Goal: Task Accomplishment & Management: Use online tool/utility

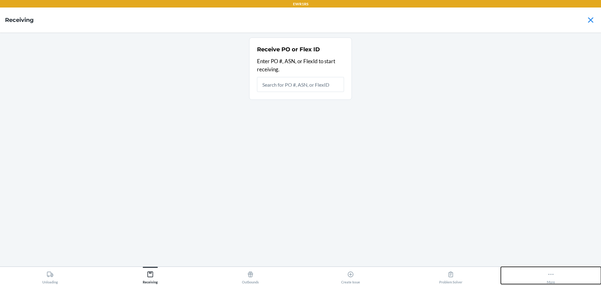
click at [554, 271] on div "More" at bounding box center [551, 277] width 8 height 16
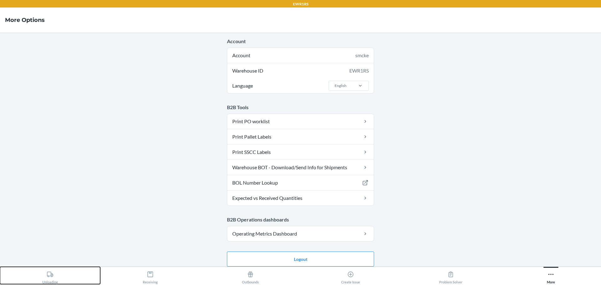
click at [48, 272] on icon at bounding box center [50, 274] width 6 height 5
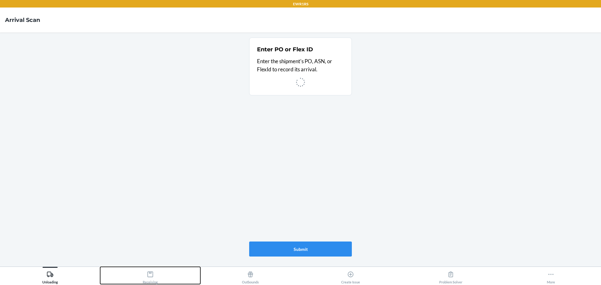
click at [148, 278] on div "Receiving" at bounding box center [150, 277] width 15 height 16
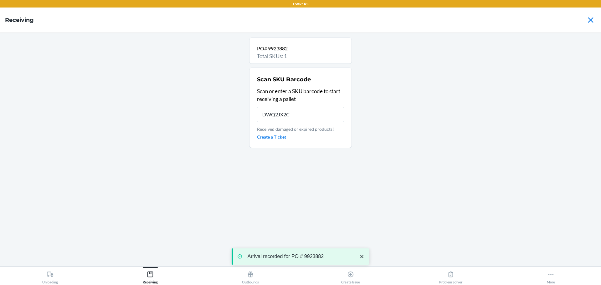
type input "DWQ2JX2CG"
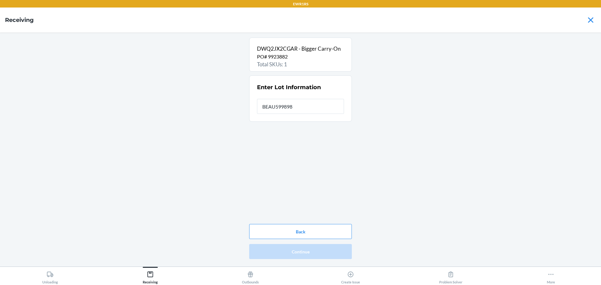
type input "BEAU5998985"
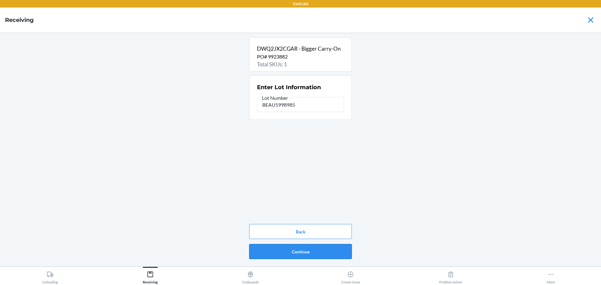
click at [261, 247] on button "Continue" at bounding box center [300, 251] width 103 height 15
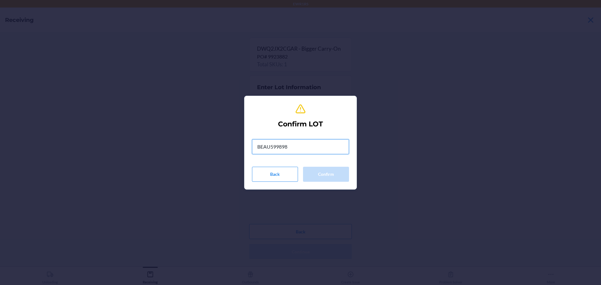
type input "BEAU5998985"
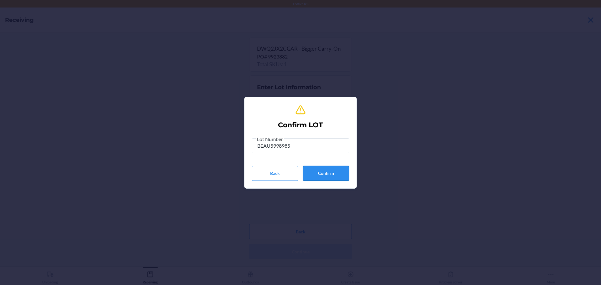
click at [316, 176] on button "Confirm" at bounding box center [326, 173] width 46 height 15
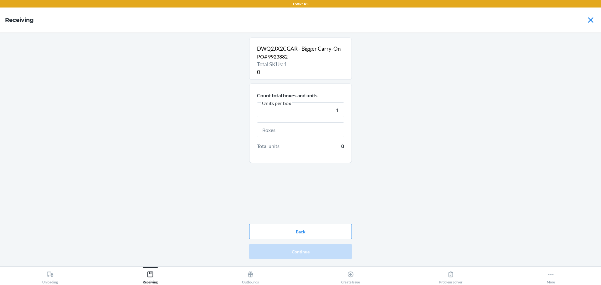
type input "1"
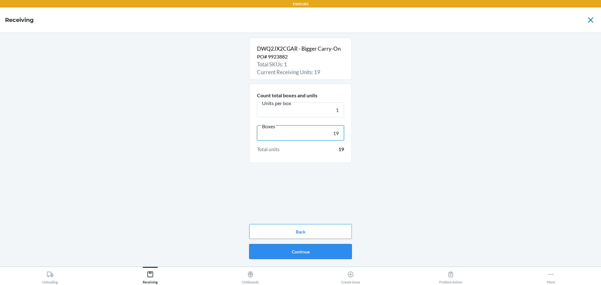
type input "19"
click at [322, 248] on button "Continue" at bounding box center [300, 251] width 103 height 15
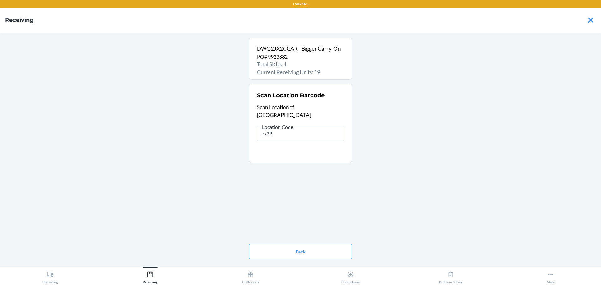
type input "rs399"
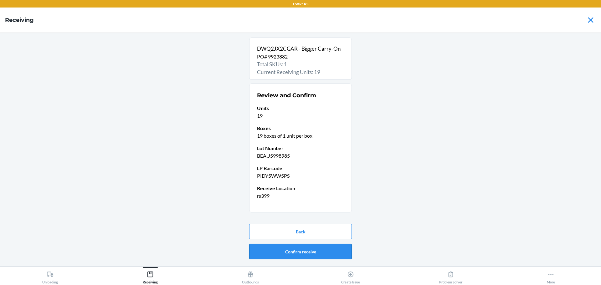
click at [314, 248] on button "Confirm receive" at bounding box center [300, 251] width 103 height 15
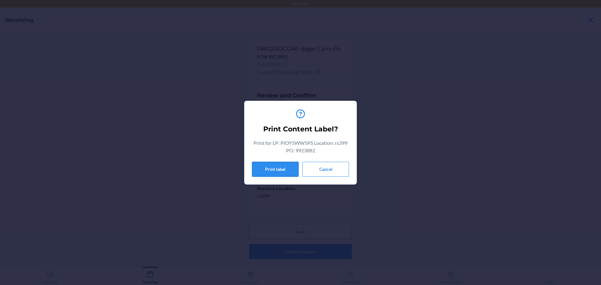
click at [282, 167] on button "Print label" at bounding box center [275, 169] width 47 height 15
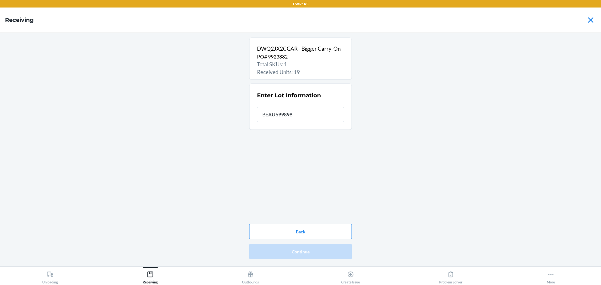
type input "BEAU5998985"
click at [330, 249] on button "Continue" at bounding box center [300, 251] width 103 height 15
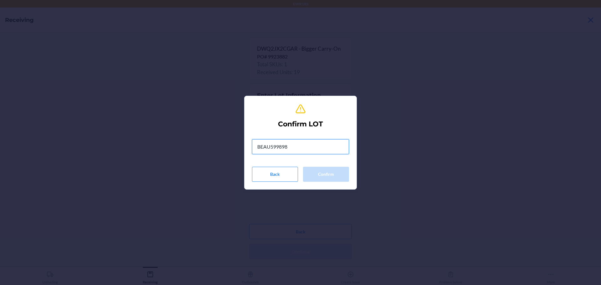
type input "BEAU5998985"
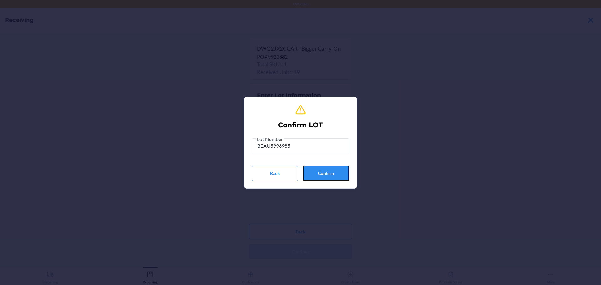
click at [318, 176] on button "Confirm" at bounding box center [326, 173] width 46 height 15
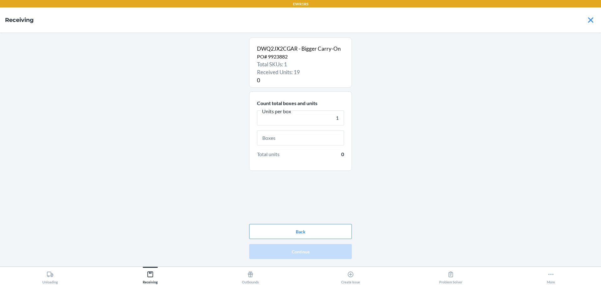
type input "1"
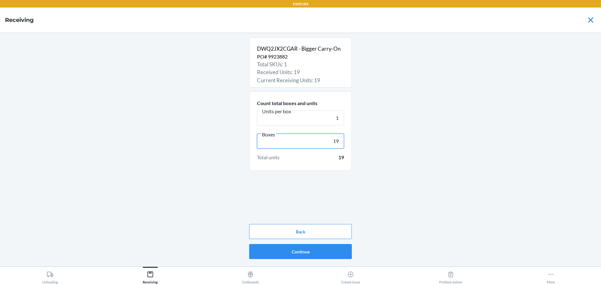
type input "19"
click at [320, 247] on button "Continue" at bounding box center [300, 251] width 103 height 15
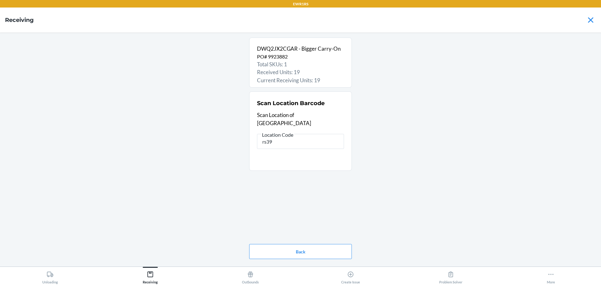
type input "rs399"
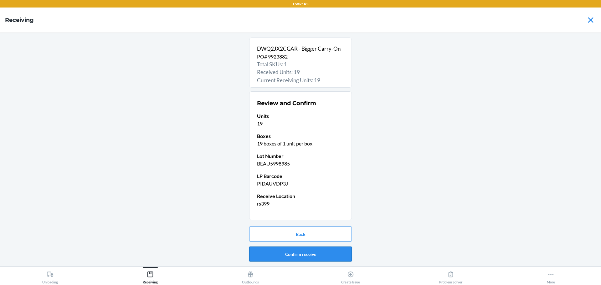
click at [329, 247] on button "Confirm receive" at bounding box center [300, 254] width 103 height 15
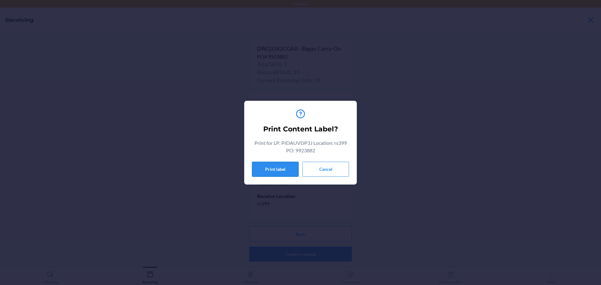
click at [281, 171] on button "Print label" at bounding box center [275, 169] width 47 height 15
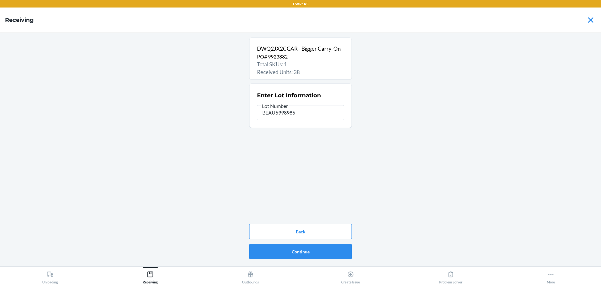
type input "BEAU5998985"
click at [340, 250] on button "Continue" at bounding box center [300, 251] width 103 height 15
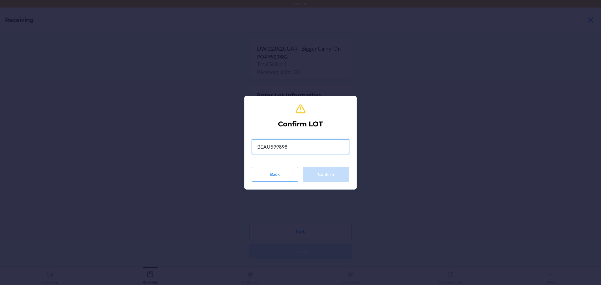
type input "BEAU5998985"
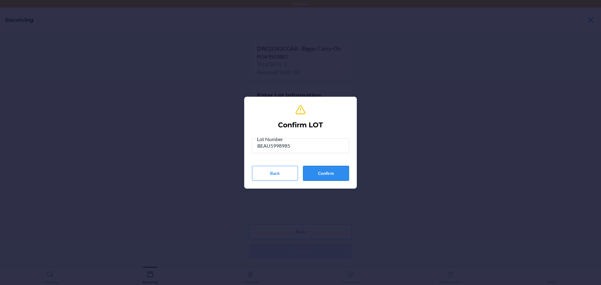
click at [330, 176] on button "Confirm" at bounding box center [326, 173] width 46 height 15
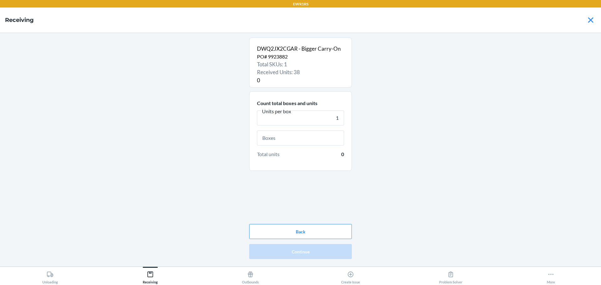
type input "1"
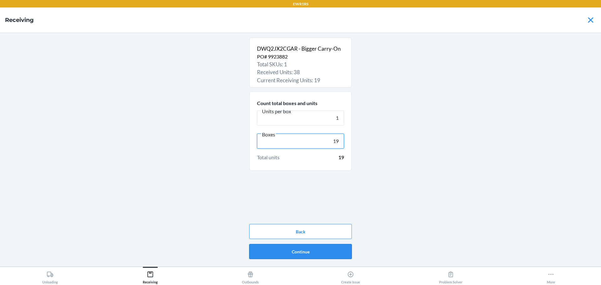
type input "19"
click at [320, 252] on button "Continue" at bounding box center [300, 251] width 103 height 15
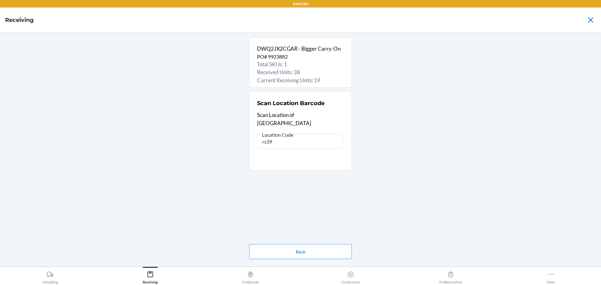
type input "rs399"
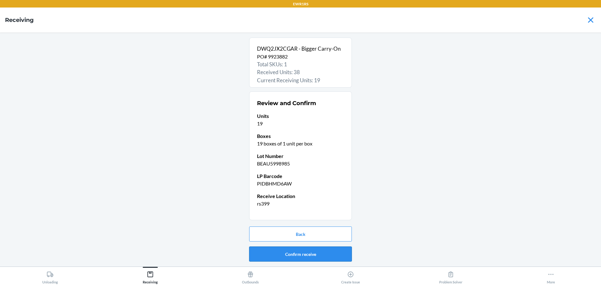
click at [346, 252] on button "Confirm receive" at bounding box center [300, 254] width 103 height 15
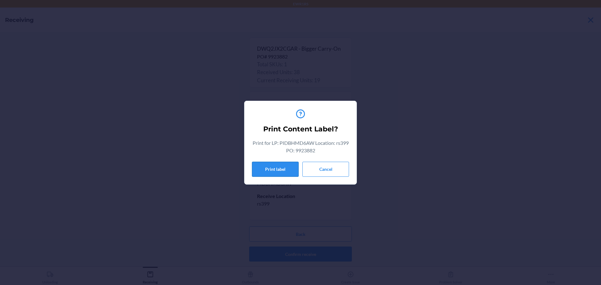
click at [272, 170] on button "Print label" at bounding box center [275, 169] width 47 height 15
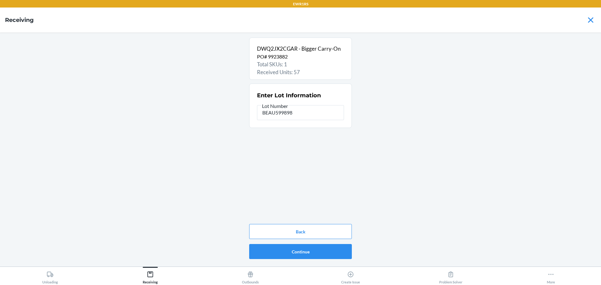
type input "BEAU5998985"
click at [336, 248] on button "Continue" at bounding box center [300, 251] width 103 height 15
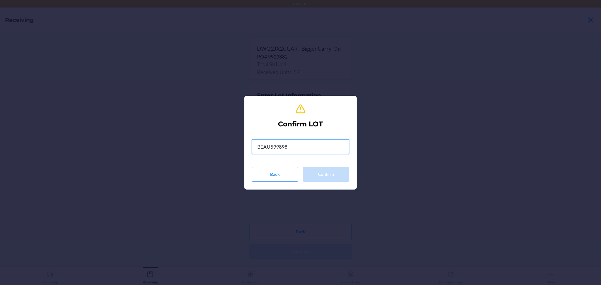
type input "BEAU5998985"
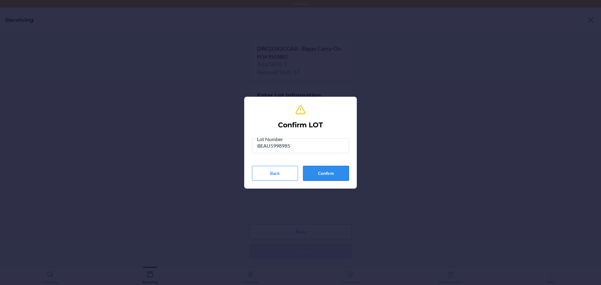
click at [342, 179] on button "Confirm" at bounding box center [326, 173] width 46 height 15
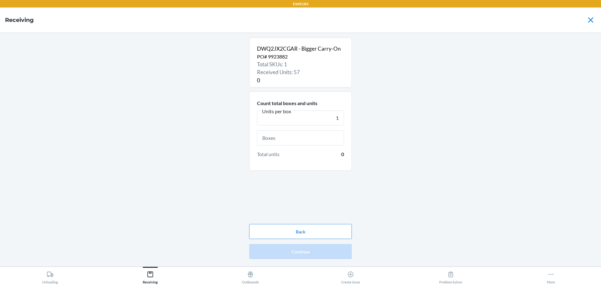
type input "1"
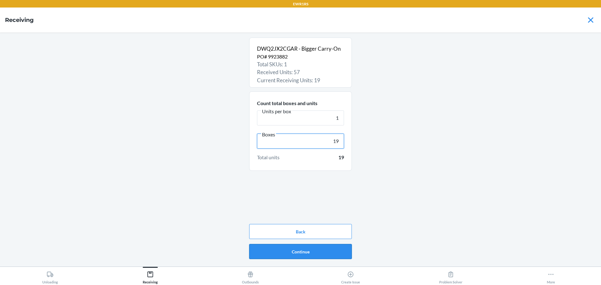
type input "19"
click at [317, 250] on button "Continue" at bounding box center [300, 251] width 103 height 15
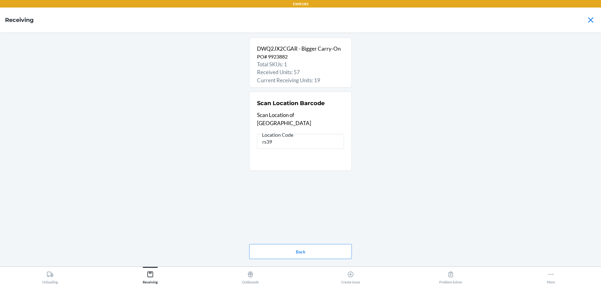
type input "rs399"
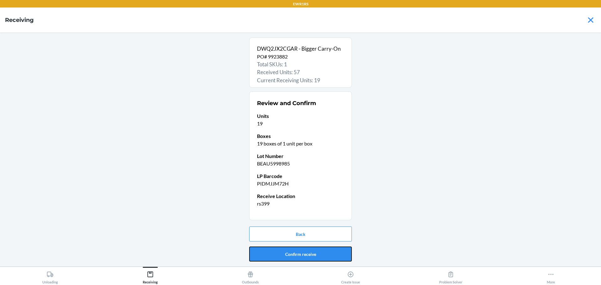
click at [317, 250] on button "Confirm receive" at bounding box center [300, 254] width 103 height 15
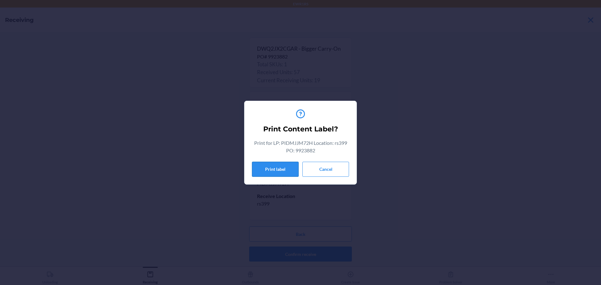
click at [288, 169] on button "Print label" at bounding box center [275, 169] width 47 height 15
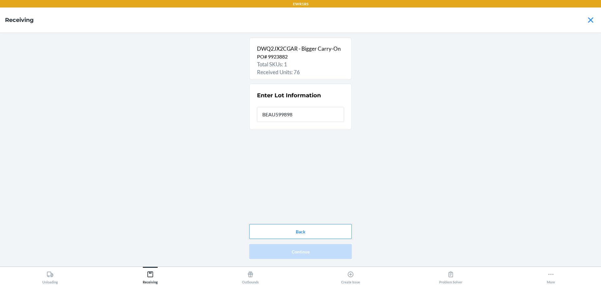
type input "BEAU5998985"
click at [313, 255] on button "Continue" at bounding box center [300, 251] width 103 height 15
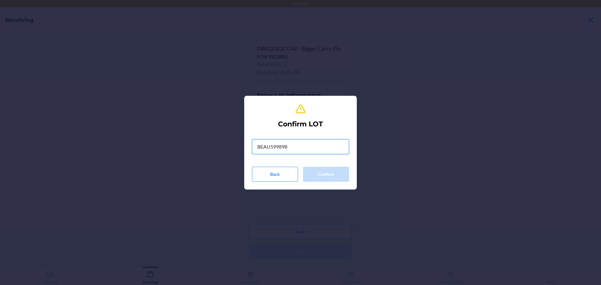
type input "BEAU5998985"
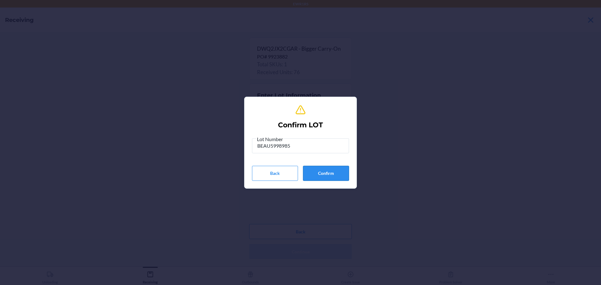
click at [344, 172] on button "Confirm" at bounding box center [326, 173] width 46 height 15
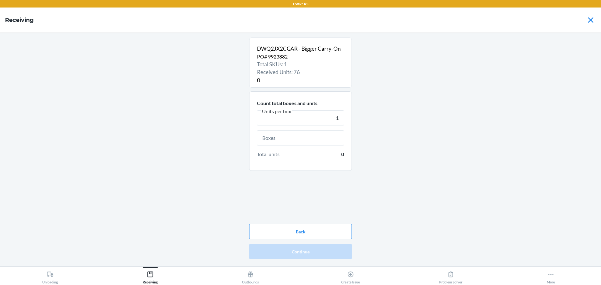
type input "1"
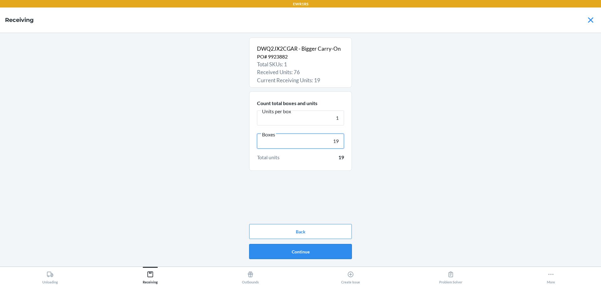
type input "19"
click at [311, 247] on button "Continue" at bounding box center [300, 251] width 103 height 15
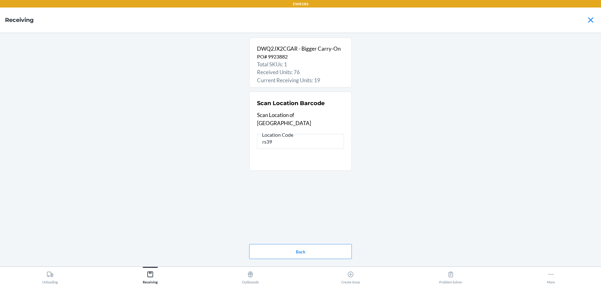
type input "rs399"
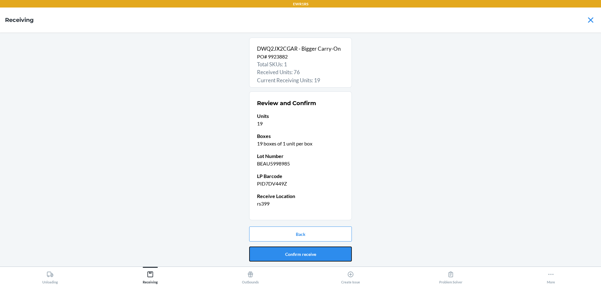
click at [311, 247] on button "Confirm receive" at bounding box center [300, 254] width 103 height 15
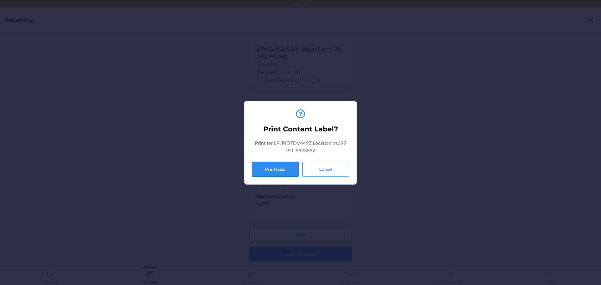
click at [278, 172] on button "Print label" at bounding box center [275, 169] width 47 height 15
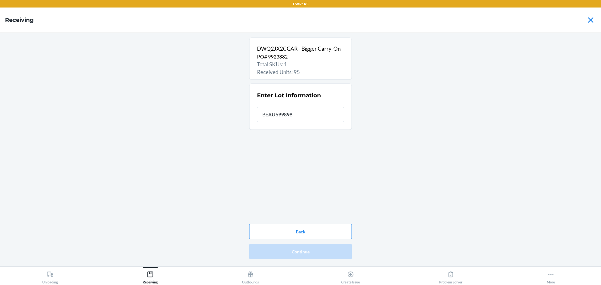
type input "BEAU5998985"
click at [331, 248] on button "Continue" at bounding box center [300, 251] width 103 height 15
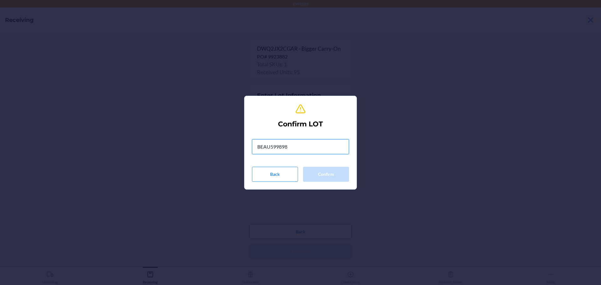
type input "BEAU5998985"
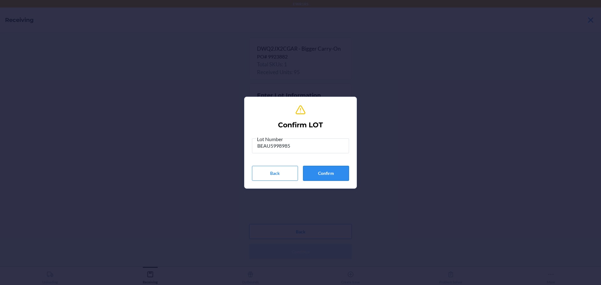
click at [323, 178] on button "Confirm" at bounding box center [326, 173] width 46 height 15
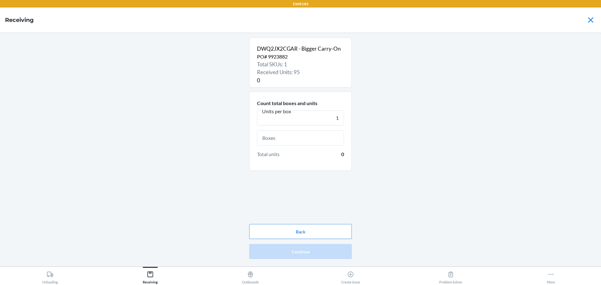
type input "1"
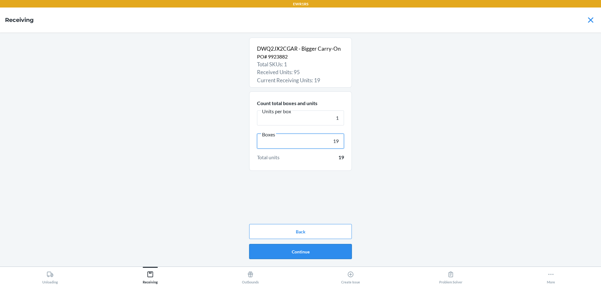
type input "19"
click at [321, 249] on button "Continue" at bounding box center [300, 251] width 103 height 15
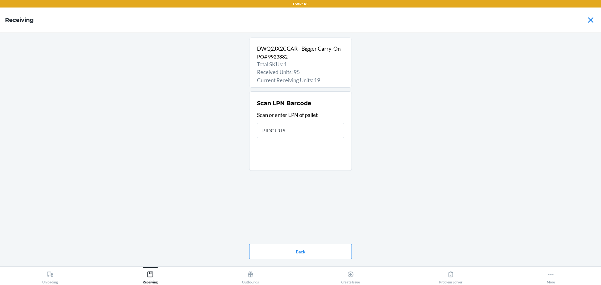
type input "PIDCJDTSP"
type input "rs399"
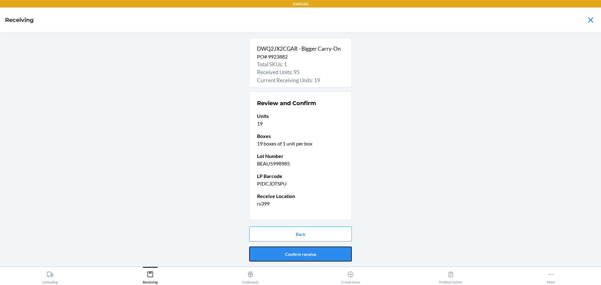
click at [321, 249] on button "Confirm receive" at bounding box center [300, 254] width 103 height 15
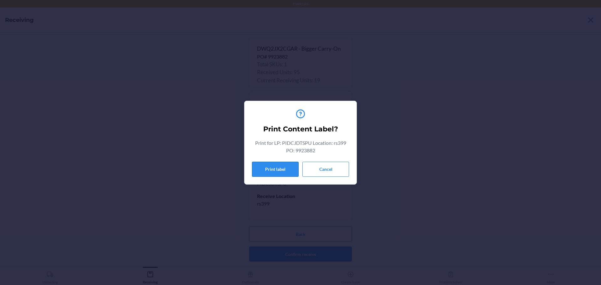
click at [275, 170] on button "Print label" at bounding box center [275, 169] width 47 height 15
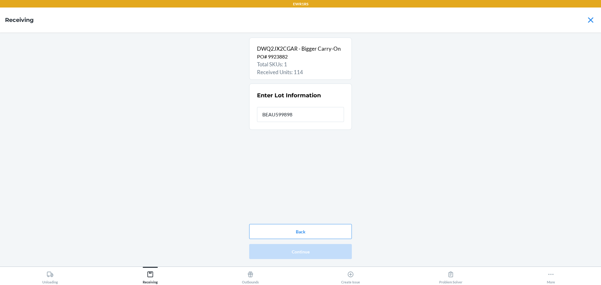
type input "BEAU5998985"
click at [335, 250] on button "Continue" at bounding box center [300, 251] width 103 height 15
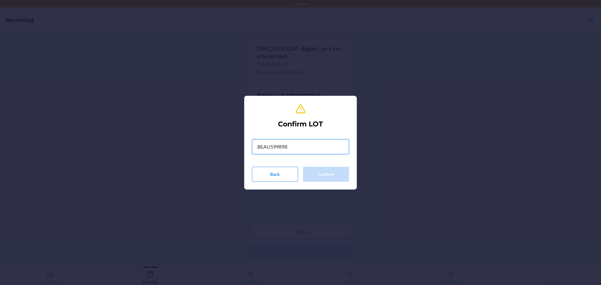
type input "BEAU5998985"
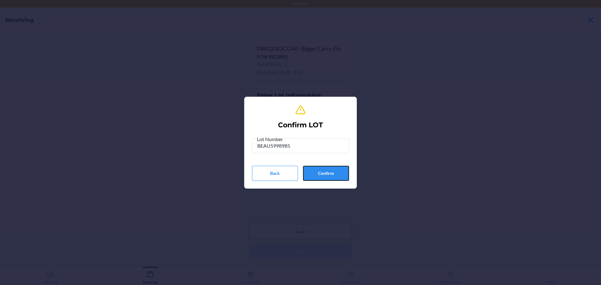
click at [324, 176] on button "Confirm" at bounding box center [326, 173] width 46 height 15
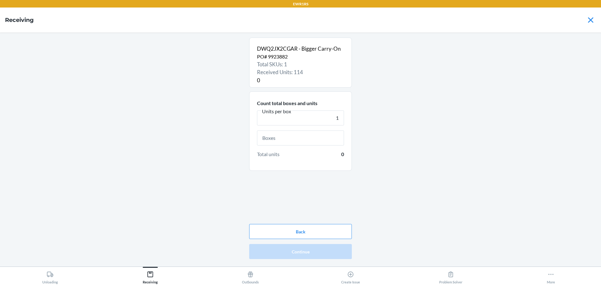
type input "1"
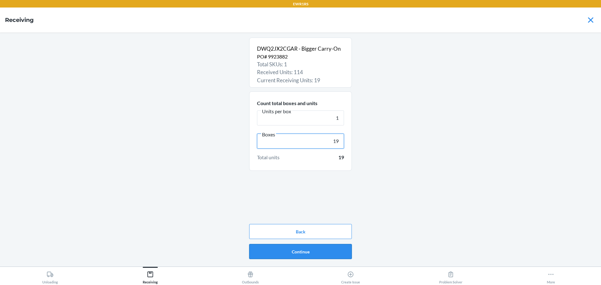
type input "19"
click at [333, 254] on button "Continue" at bounding box center [300, 251] width 103 height 15
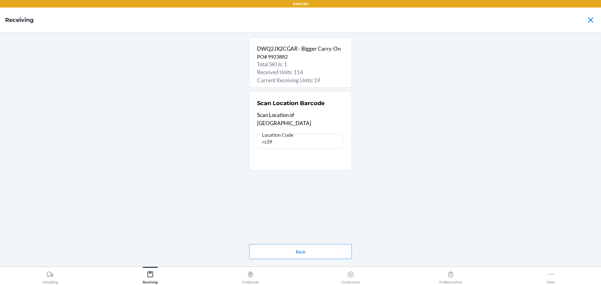
type input "rs399"
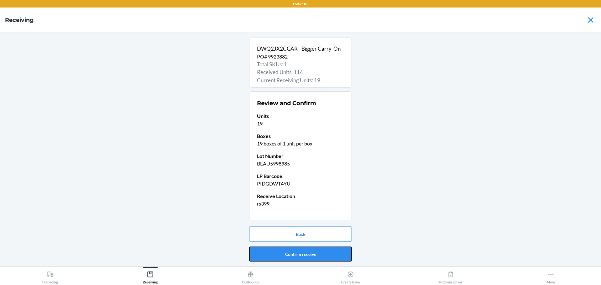
click at [333, 254] on button "Confirm receive" at bounding box center [300, 254] width 103 height 15
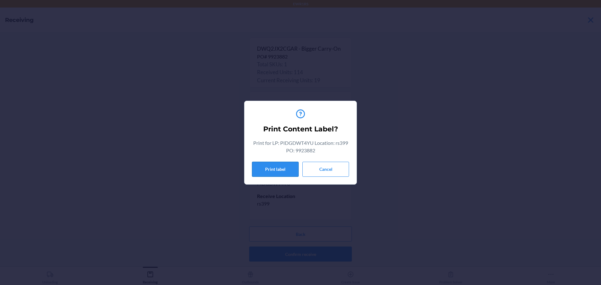
click at [277, 172] on button "Print label" at bounding box center [275, 169] width 47 height 15
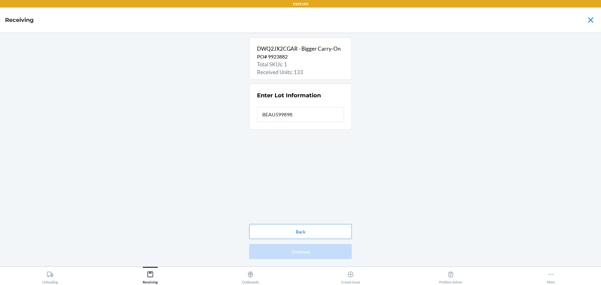
type input "BEAU5998985"
click at [311, 248] on button "Continue" at bounding box center [300, 251] width 103 height 15
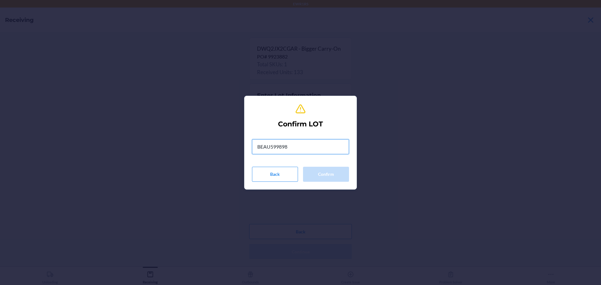
type input "BEAU5998985"
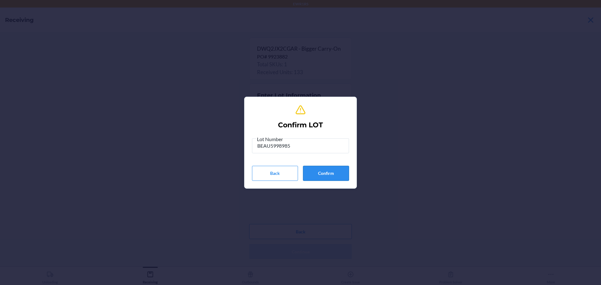
click at [342, 172] on button "Confirm" at bounding box center [326, 173] width 46 height 15
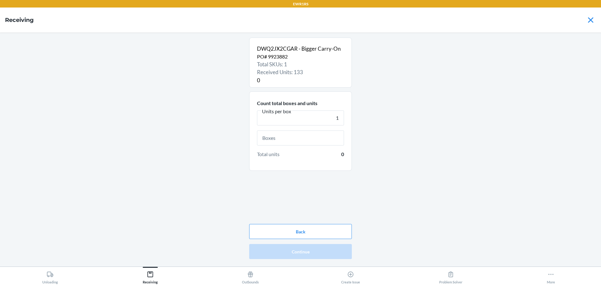
type input "1"
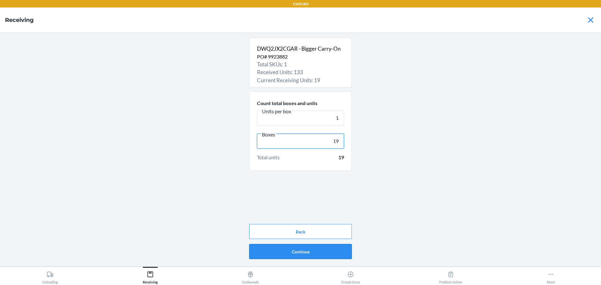
type input "19"
click at [337, 249] on button "Continue" at bounding box center [300, 251] width 103 height 15
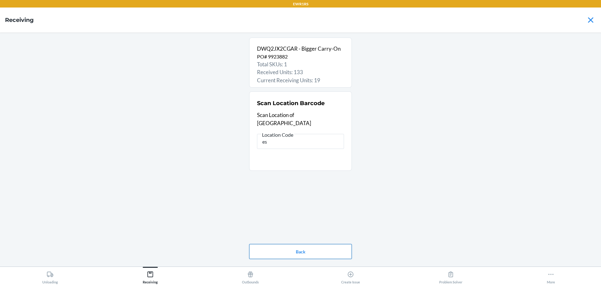
type input "e"
type input "rs399"
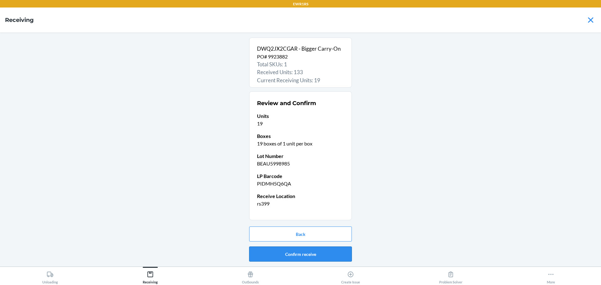
click at [335, 249] on button "Confirm receive" at bounding box center [300, 254] width 103 height 15
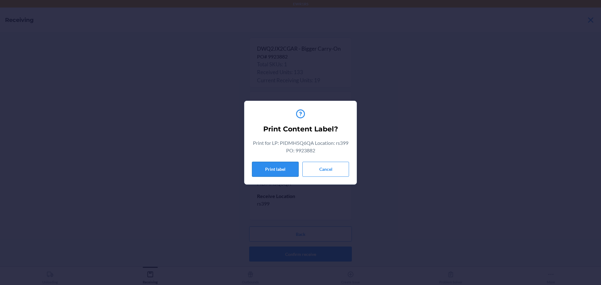
click at [286, 167] on button "Print label" at bounding box center [275, 169] width 47 height 15
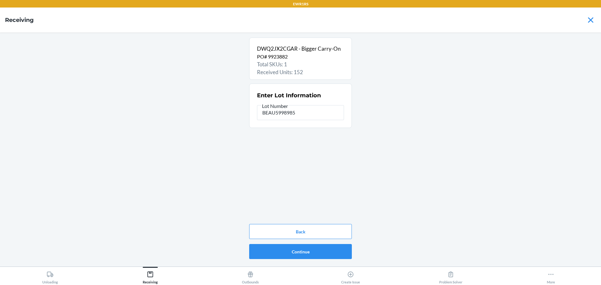
type input "BEAU5998985"
click at [311, 252] on button "Continue" at bounding box center [300, 251] width 103 height 15
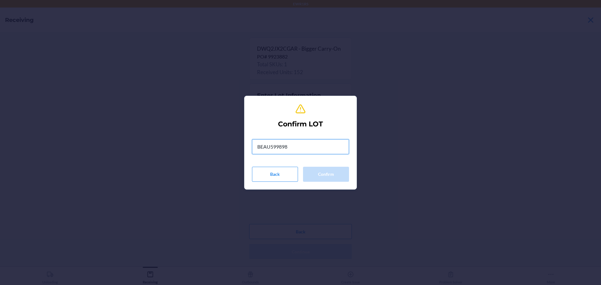
type input "BEAU5998985"
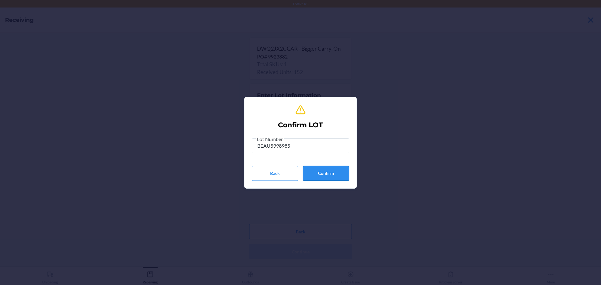
click at [314, 180] on button "Confirm" at bounding box center [326, 173] width 46 height 15
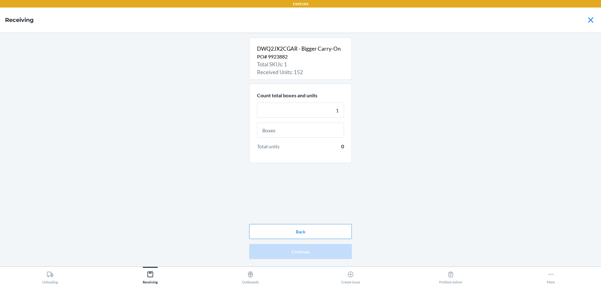
type input "1"
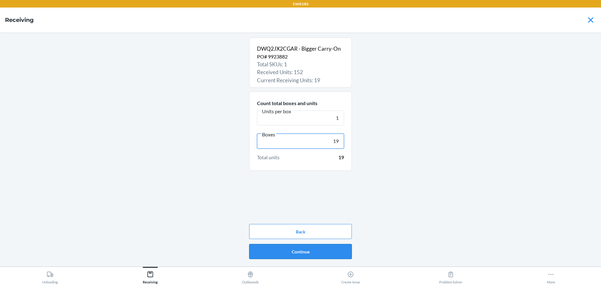
type input "19"
click at [320, 257] on button "Continue" at bounding box center [300, 251] width 103 height 15
